Goal: Find specific page/section: Find specific page/section

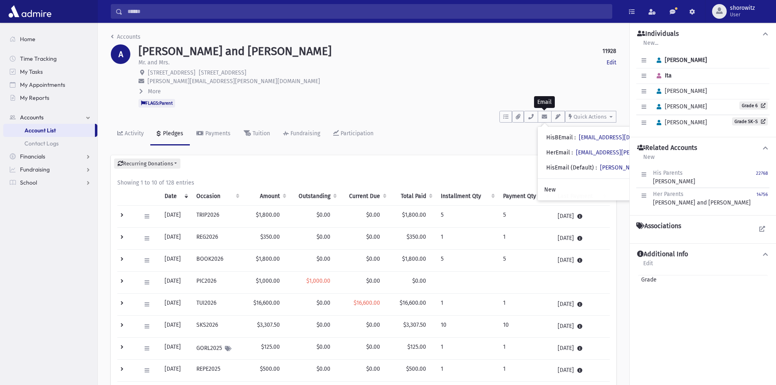
click at [158, 12] on input "Search" at bounding box center [367, 11] width 489 height 15
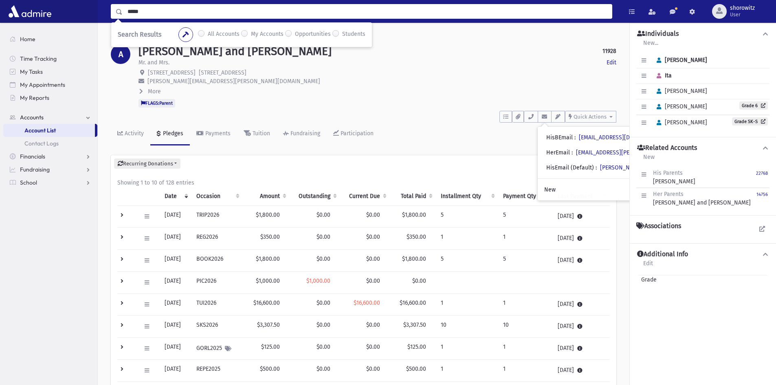
type input "*****"
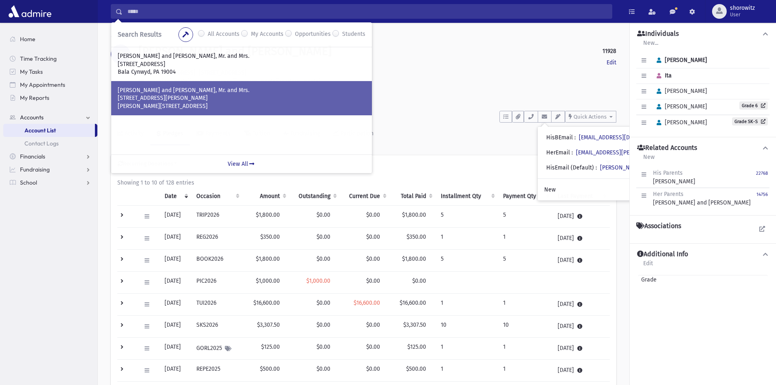
click at [165, 99] on p "[STREET_ADDRESS][PERSON_NAME]" at bounding box center [242, 98] width 248 height 8
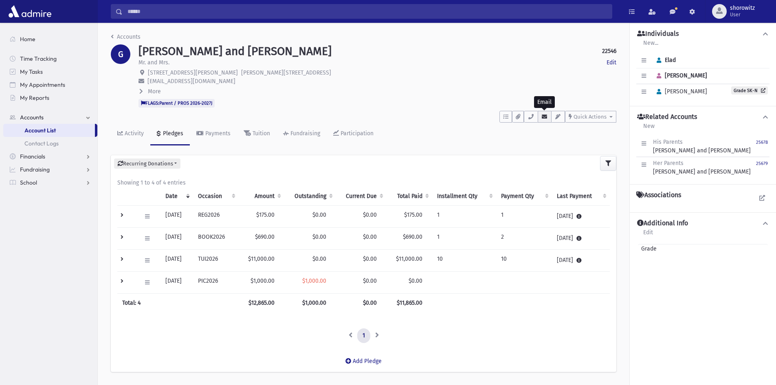
click at [544, 117] on icon "button" at bounding box center [544, 116] width 7 height 5
click at [35, 37] on link "Home" at bounding box center [50, 39] width 94 height 13
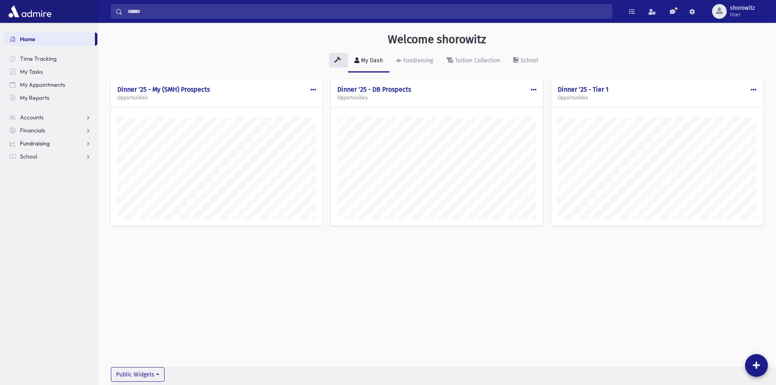
scroll to position [380, 678]
